Goal: Information Seeking & Learning: Learn about a topic

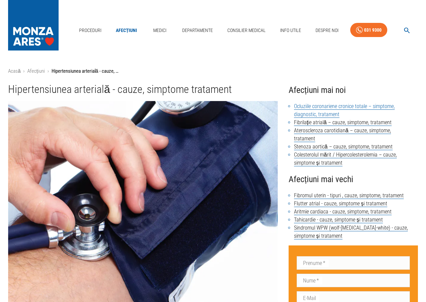
click at [345, 107] on link "Ocluziile coronariene cronice totale – simptome, diagnostic, tratament" at bounding box center [344, 110] width 101 height 15
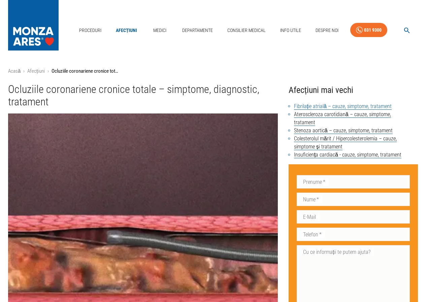
click at [302, 105] on link "Fibrilație atrială – cauze, simptome, tratament" at bounding box center [343, 106] width 98 height 7
click at [317, 108] on link "Fibrilație atrială – cauze, simptome, tratament" at bounding box center [343, 106] width 98 height 7
click at [300, 106] on link "Fibrilație atrială – cauze, simptome, tratament" at bounding box center [343, 106] width 98 height 7
click at [300, 105] on link "Fibrilație atrială – cauze, simptome, tratament" at bounding box center [343, 106] width 98 height 7
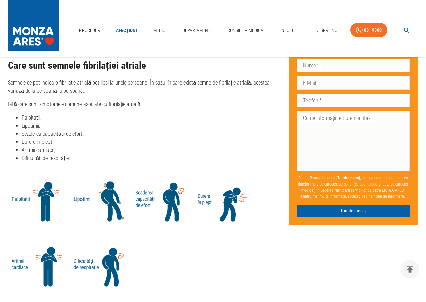
scroll to position [1279, 0]
